Goal: Task Accomplishment & Management: Use online tool/utility

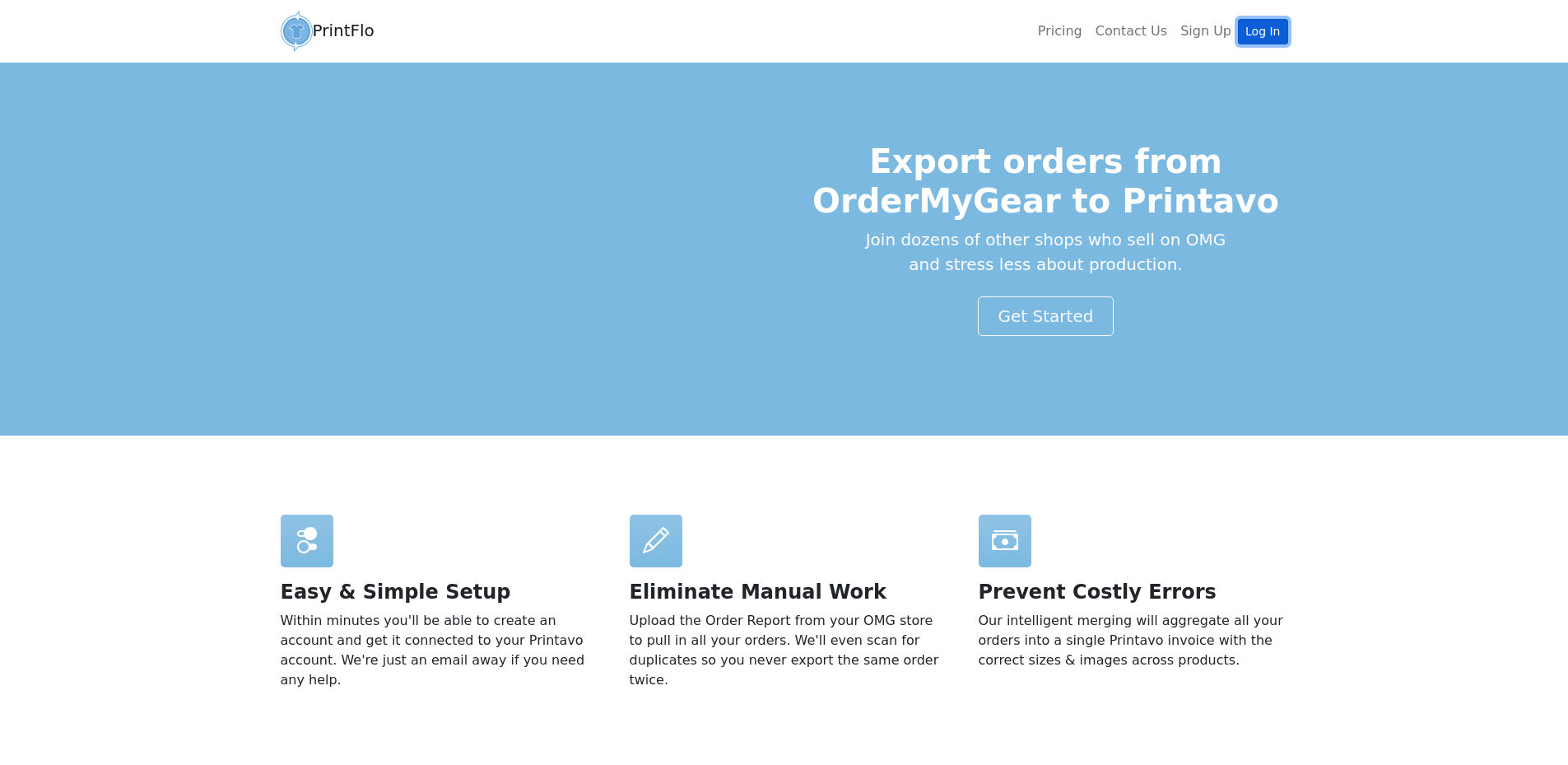
click at [1277, 30] on link "Log In" at bounding box center [1263, 31] width 49 height 25
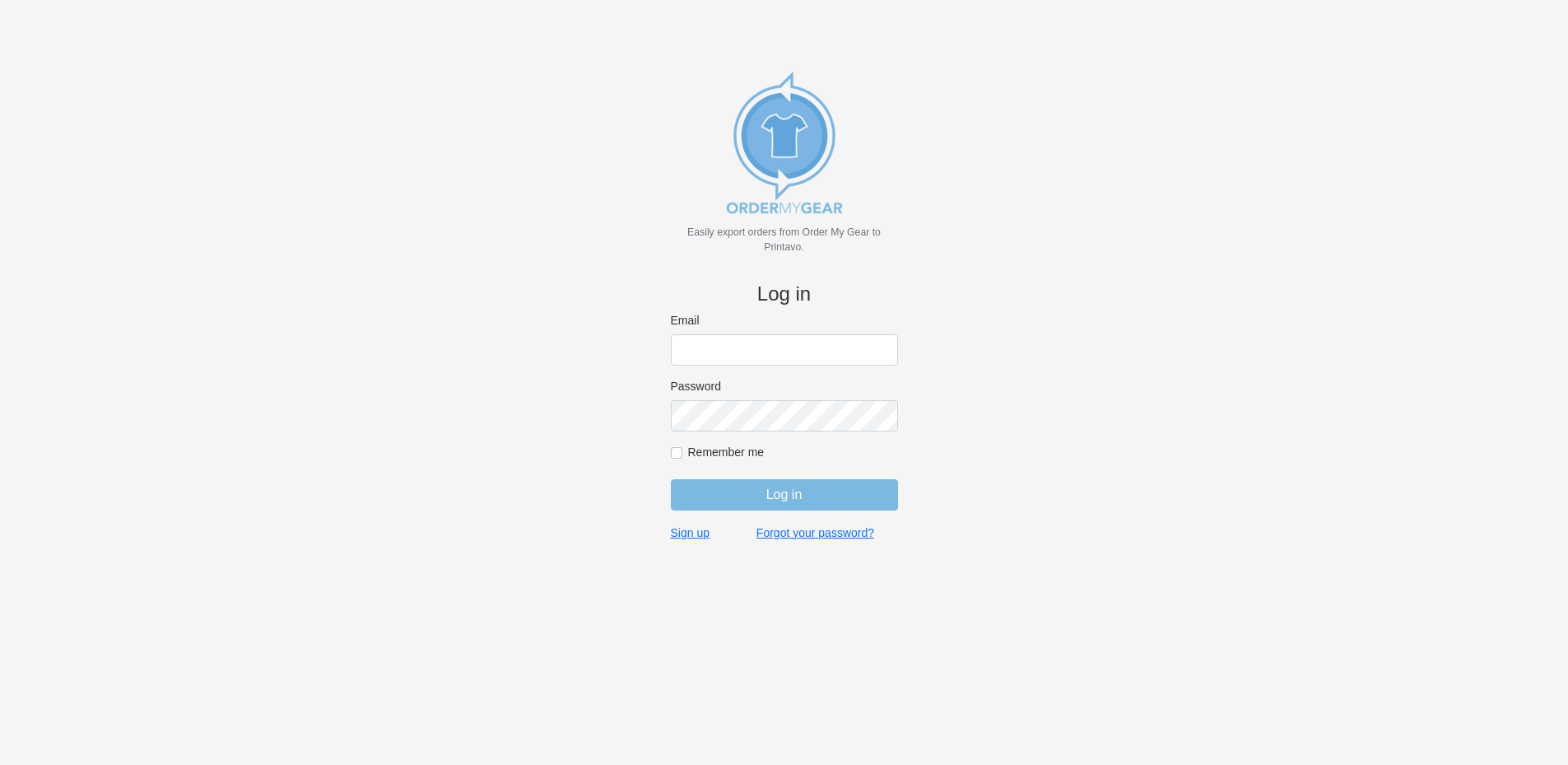
type input "rich@teamgrx.com"
click at [770, 491] on input "Log in" at bounding box center [784, 494] width 227 height 31
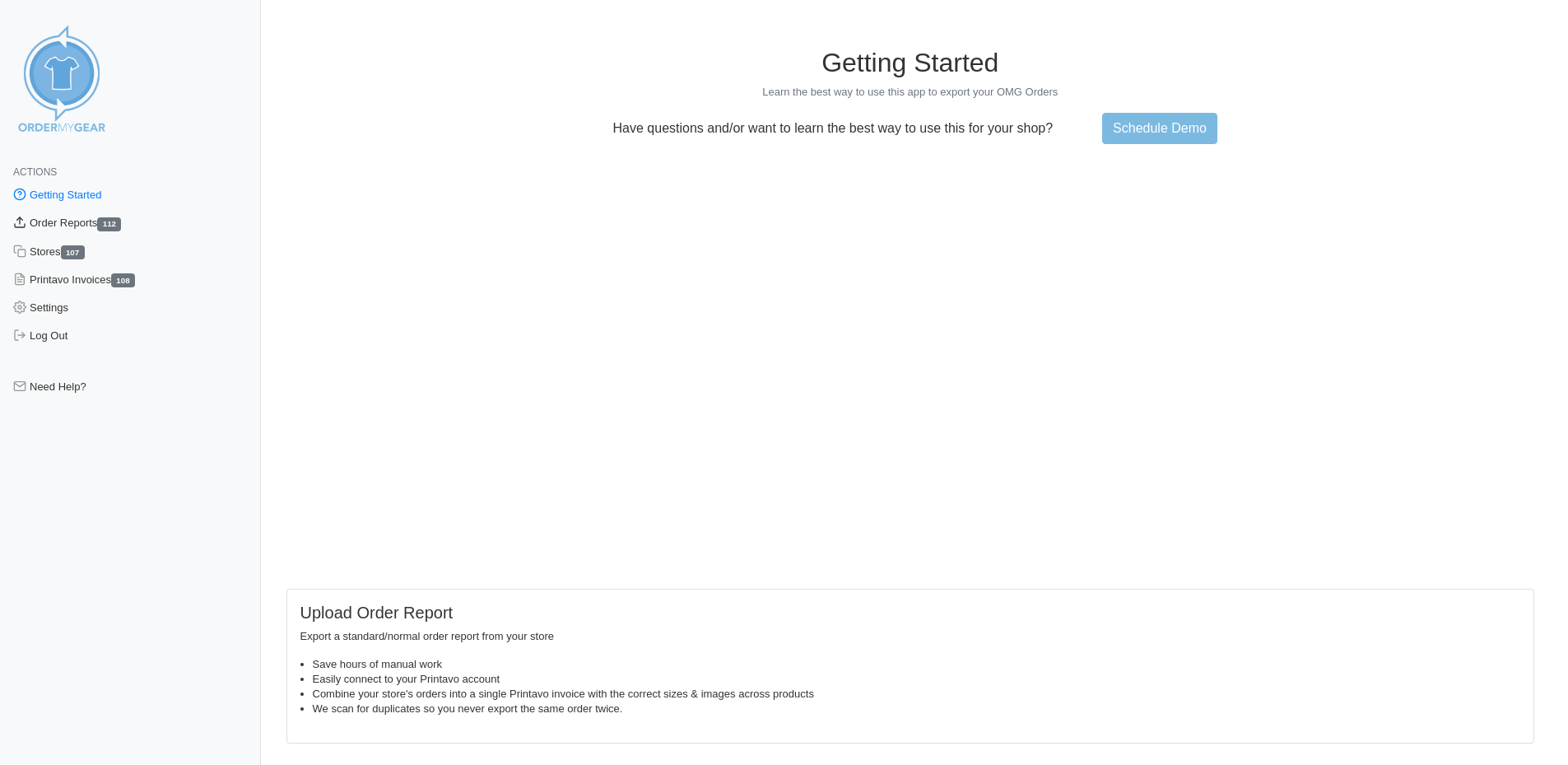
click at [87, 220] on link "Order Reports 112" at bounding box center [130, 223] width 261 height 28
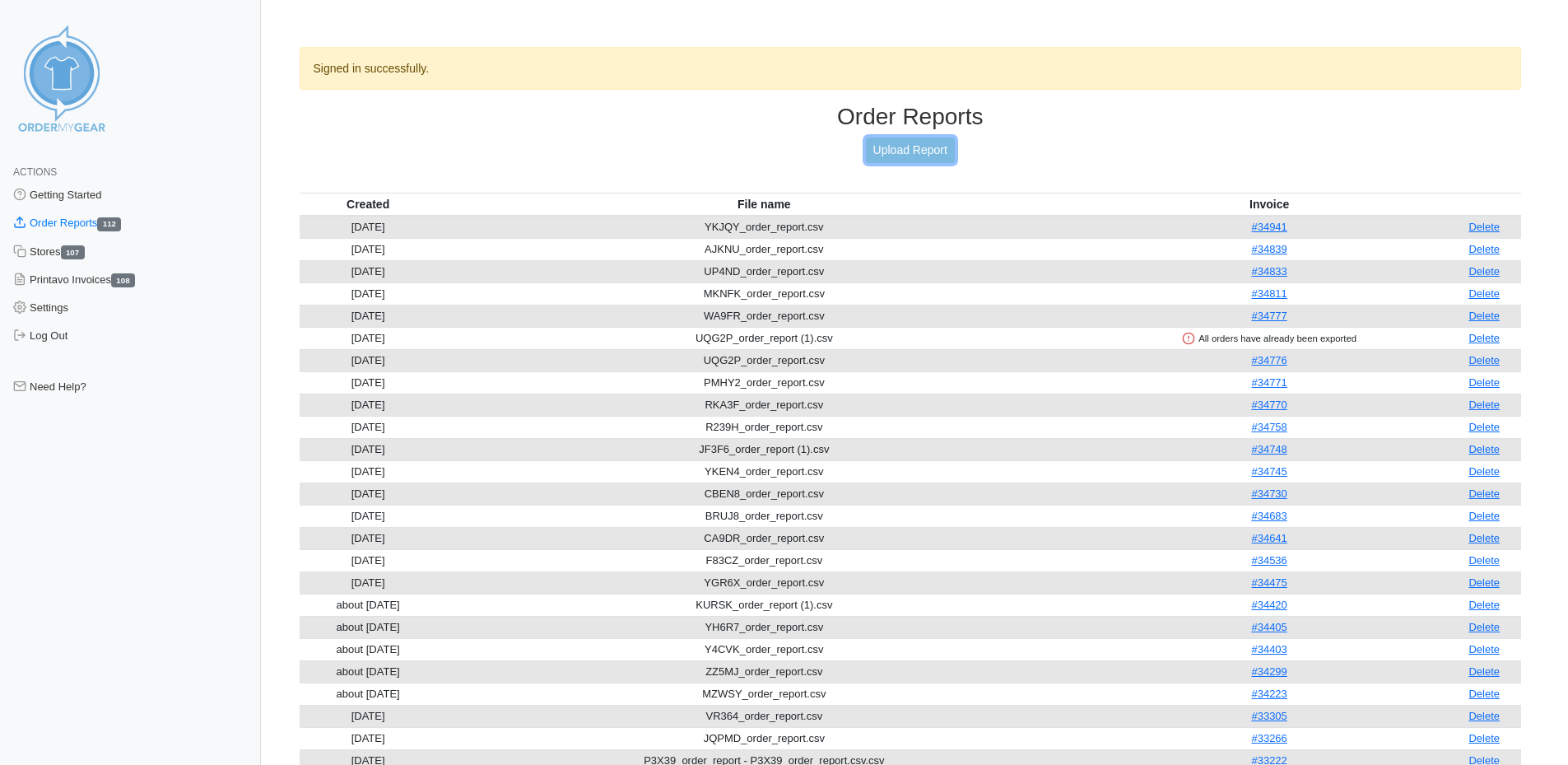
click at [940, 142] on link "Upload Report" at bounding box center [910, 149] width 89 height 25
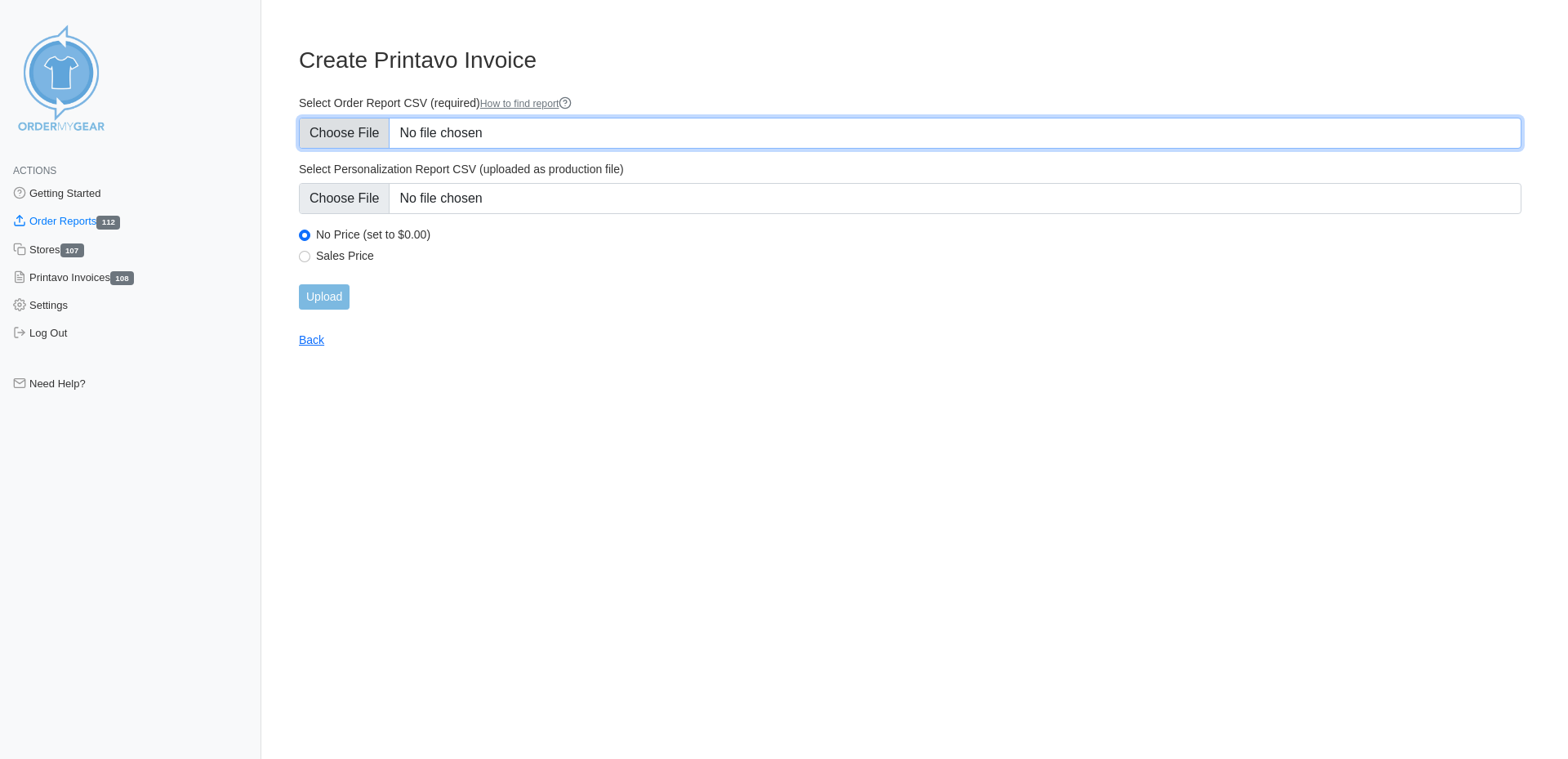
click at [547, 142] on input "Select Order Report CSV (required) How to find report" at bounding box center [911, 133] width 1223 height 31
type input "C:\fakepath\FSK5T_order_report.csv"
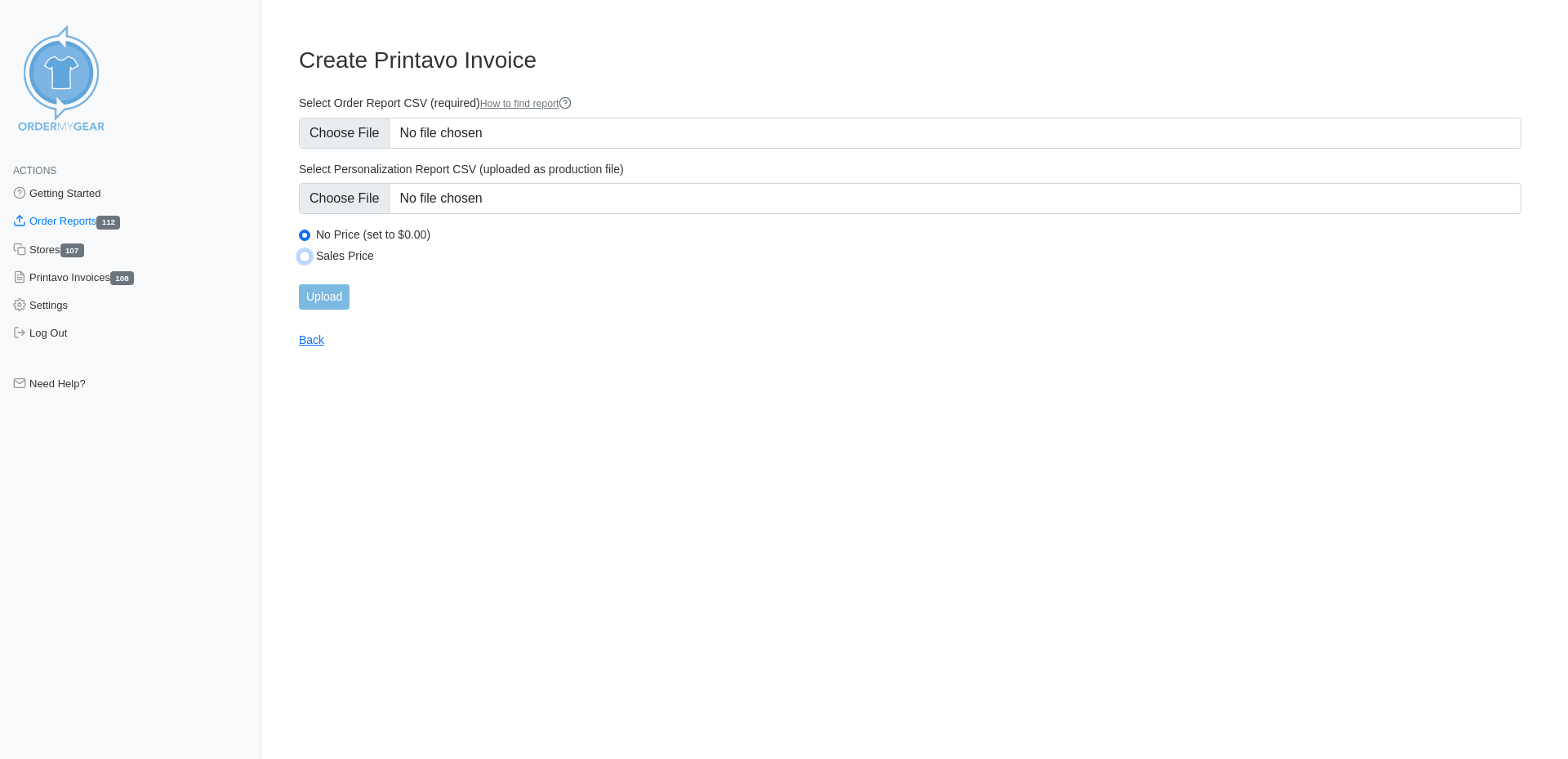
drag, startPoint x: 304, startPoint y: 256, endPoint x: 303, endPoint y: 265, distance: 9.1
click at [303, 257] on input "Sales Price" at bounding box center [305, 257] width 11 height 11
radio input "true"
click at [327, 306] on input "Upload" at bounding box center [324, 297] width 51 height 25
